Goal: Task Accomplishment & Management: Use online tool/utility

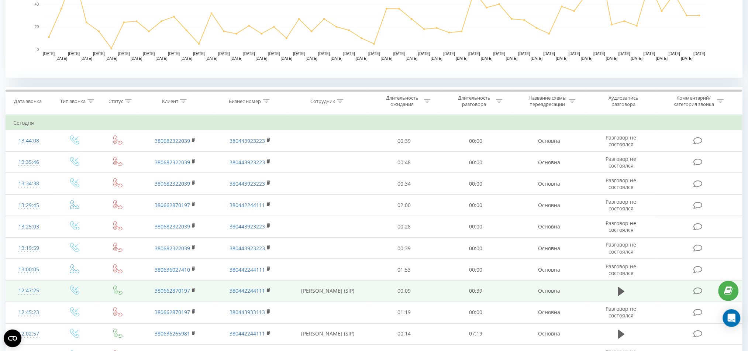
scroll to position [246, 0]
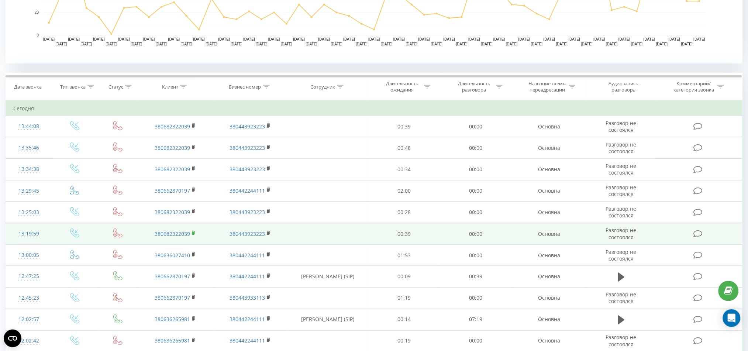
click at [192, 234] on rect at bounding box center [193, 233] width 2 height 3
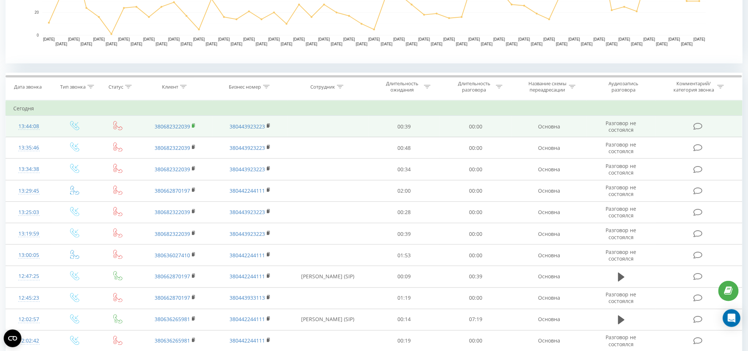
click at [194, 126] on rect at bounding box center [193, 125] width 2 height 3
click at [190, 123] on link "380682322039" at bounding box center [172, 126] width 35 height 7
click at [194, 124] on rect at bounding box center [193, 125] width 2 height 3
click at [193, 125] on rect at bounding box center [193, 125] width 2 height 3
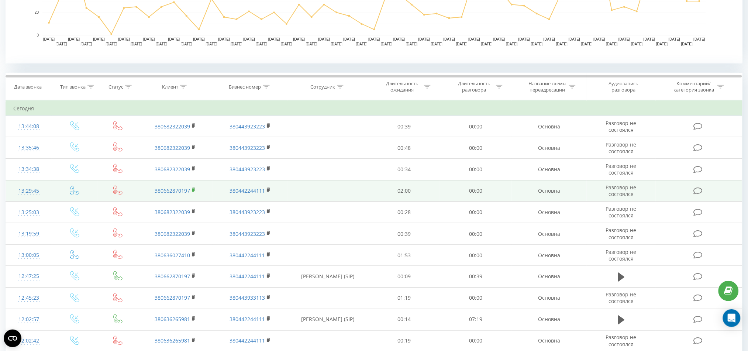
click at [194, 188] on icon at bounding box center [194, 189] width 4 height 5
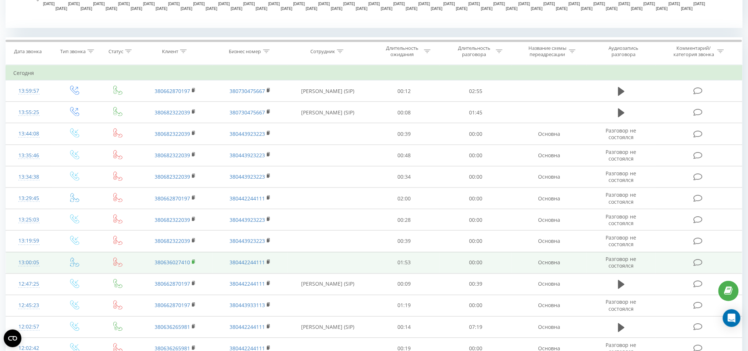
scroll to position [295, 0]
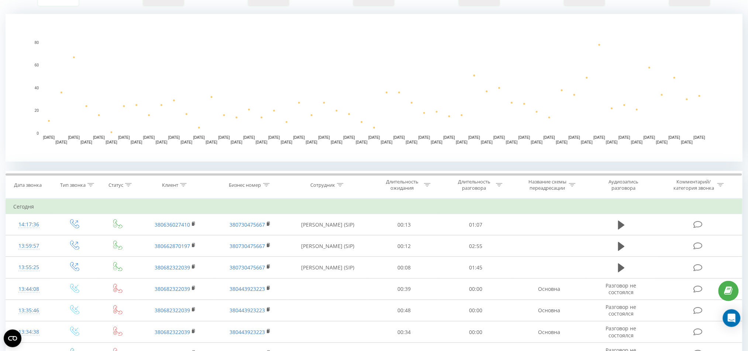
scroll to position [222, 0]
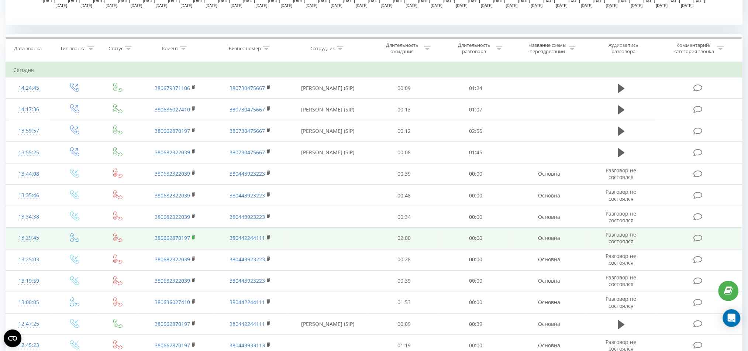
scroll to position [246, 0]
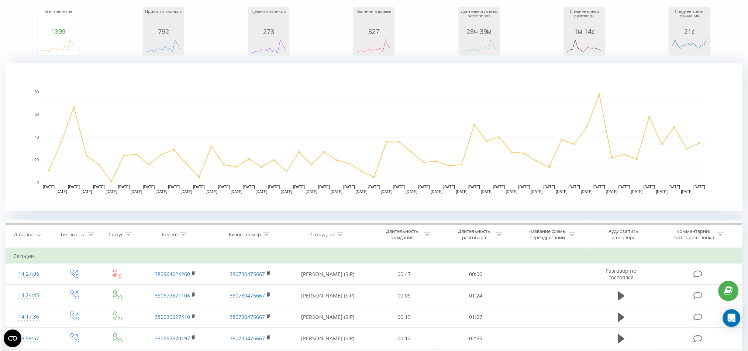
scroll to position [148, 0]
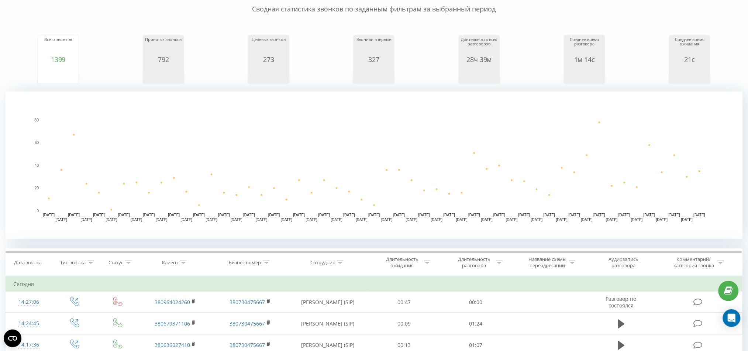
scroll to position [49, 0]
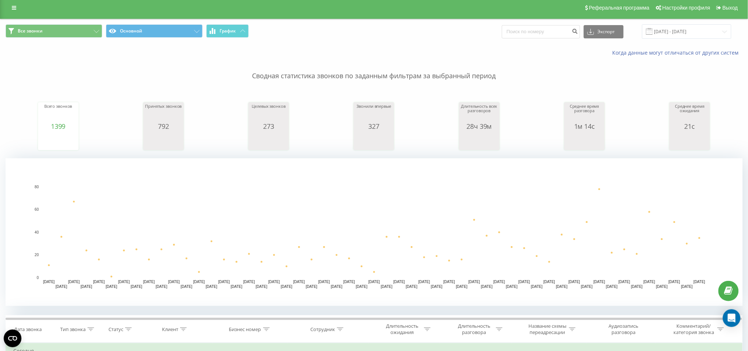
scroll to position [197, 0]
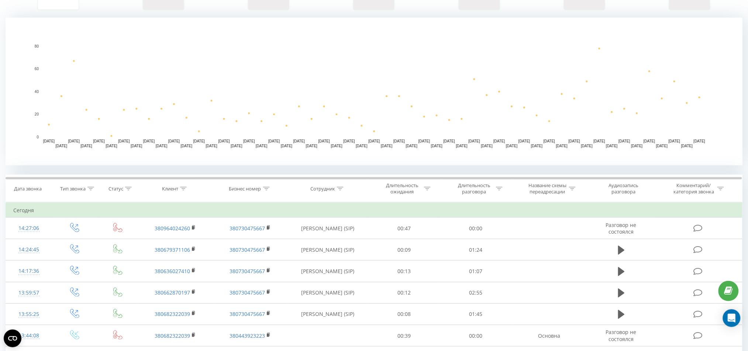
scroll to position [148, 0]
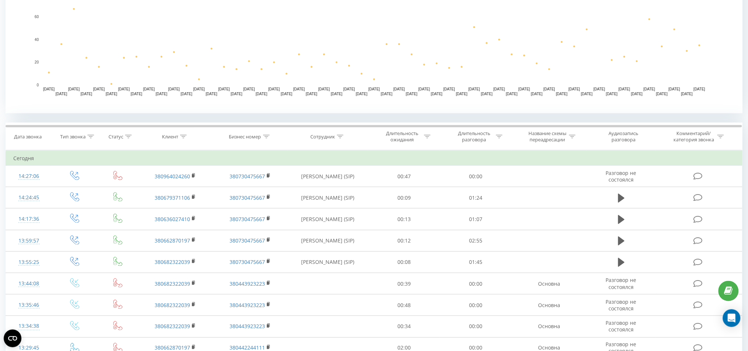
scroll to position [197, 0]
